Goal: Information Seeking & Learning: Find specific page/section

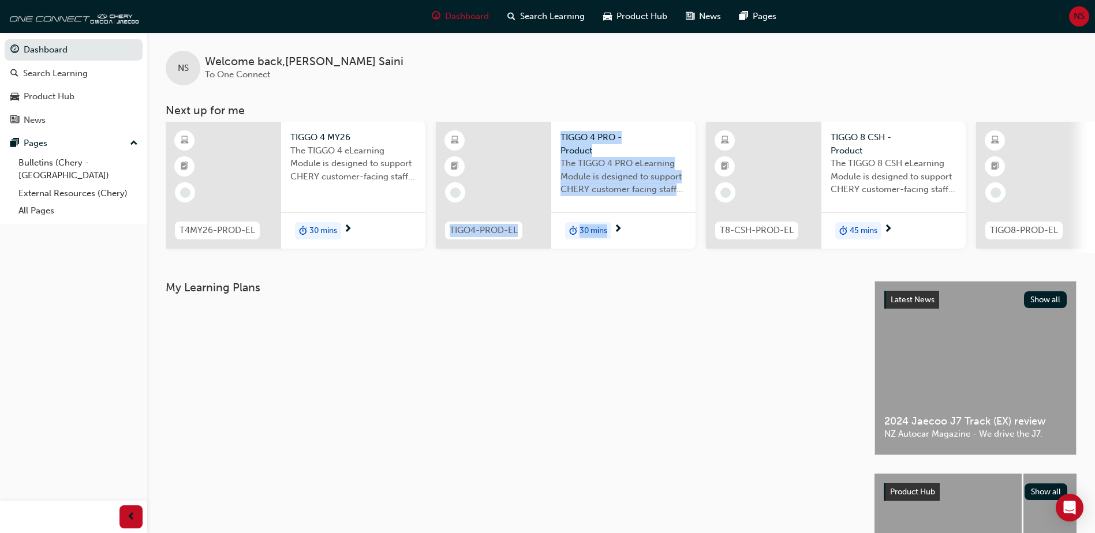
drag, startPoint x: 467, startPoint y: 258, endPoint x: 748, endPoint y: 271, distance: 281.9
click at [748, 271] on div "NS Welcome back , [PERSON_NAME] To One Connect Next up for me T4MY26-PROD-EL TI…" at bounding box center [621, 156] width 948 height 249
click at [73, 78] on div "Search Learning" at bounding box center [55, 73] width 65 height 13
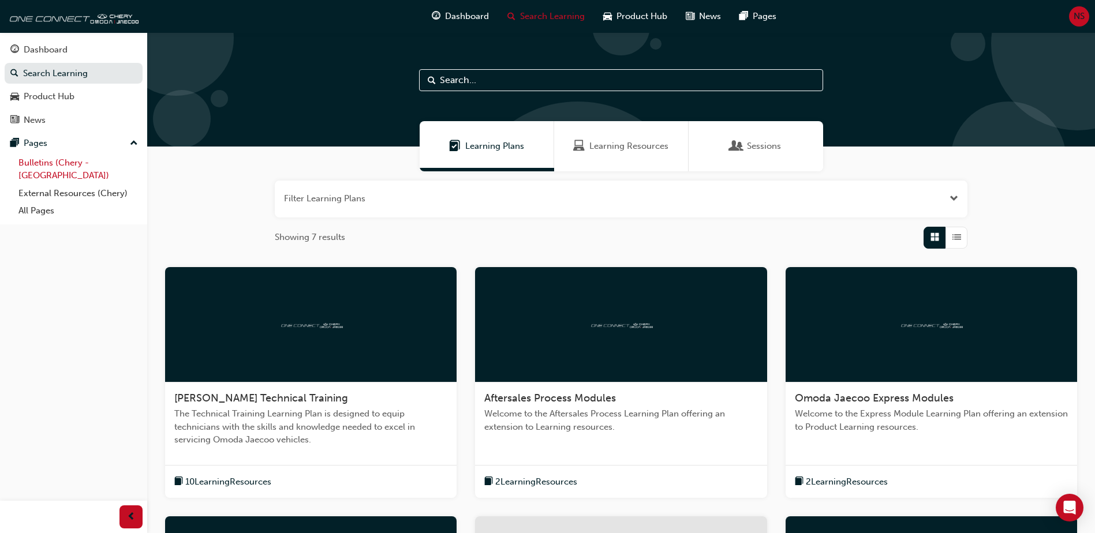
click at [67, 167] on link "Bulletins (Chery - [GEOGRAPHIC_DATA])" at bounding box center [78, 169] width 129 height 31
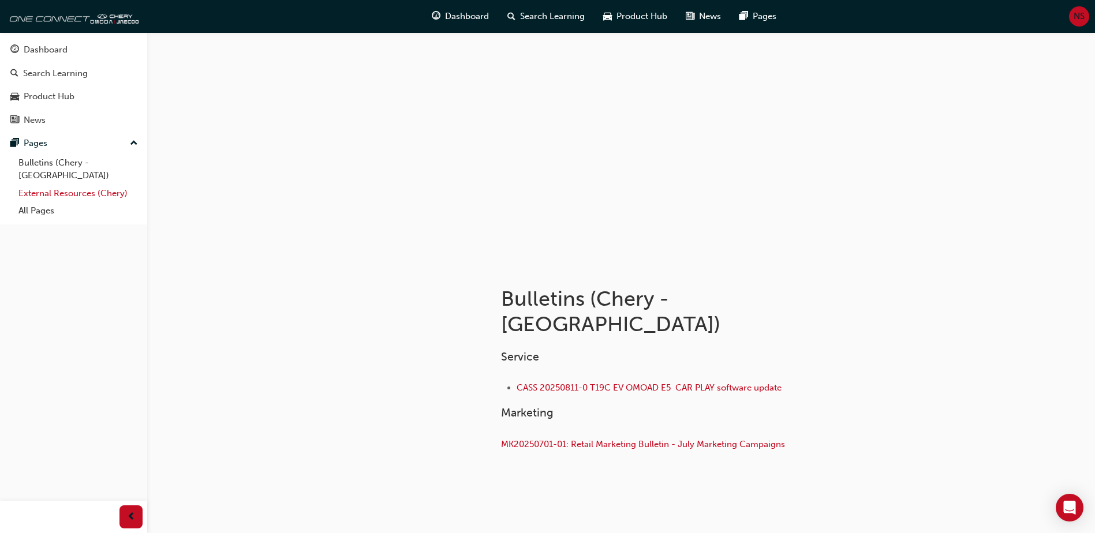
click at [67, 185] on link "External Resources (Chery)" at bounding box center [78, 194] width 129 height 18
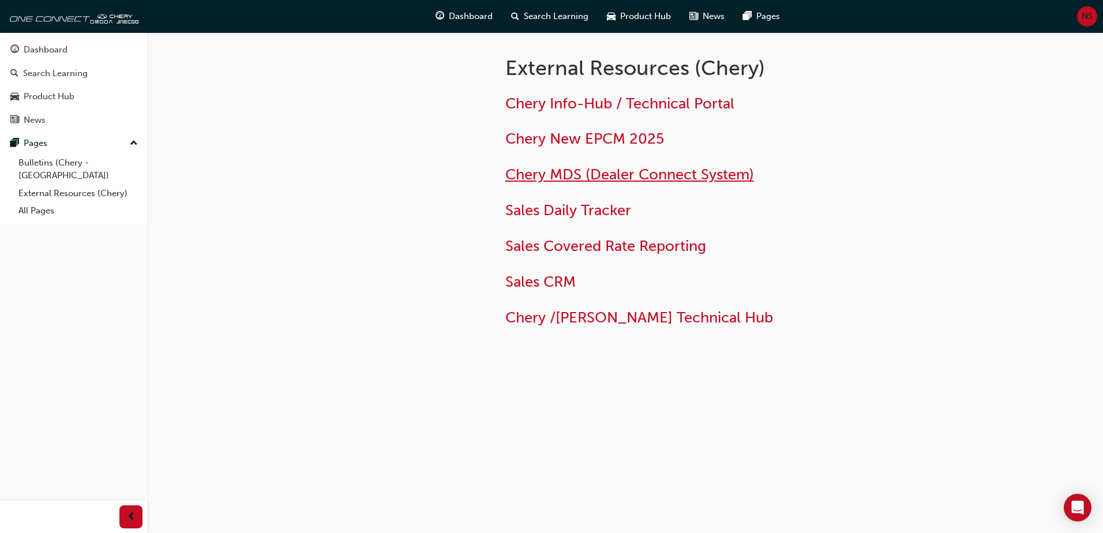
click at [560, 182] on span "Chery MDS (Dealer Connect System)" at bounding box center [630, 175] width 249 height 18
